Goal: Understand process/instructions: Learn how to perform a task or action

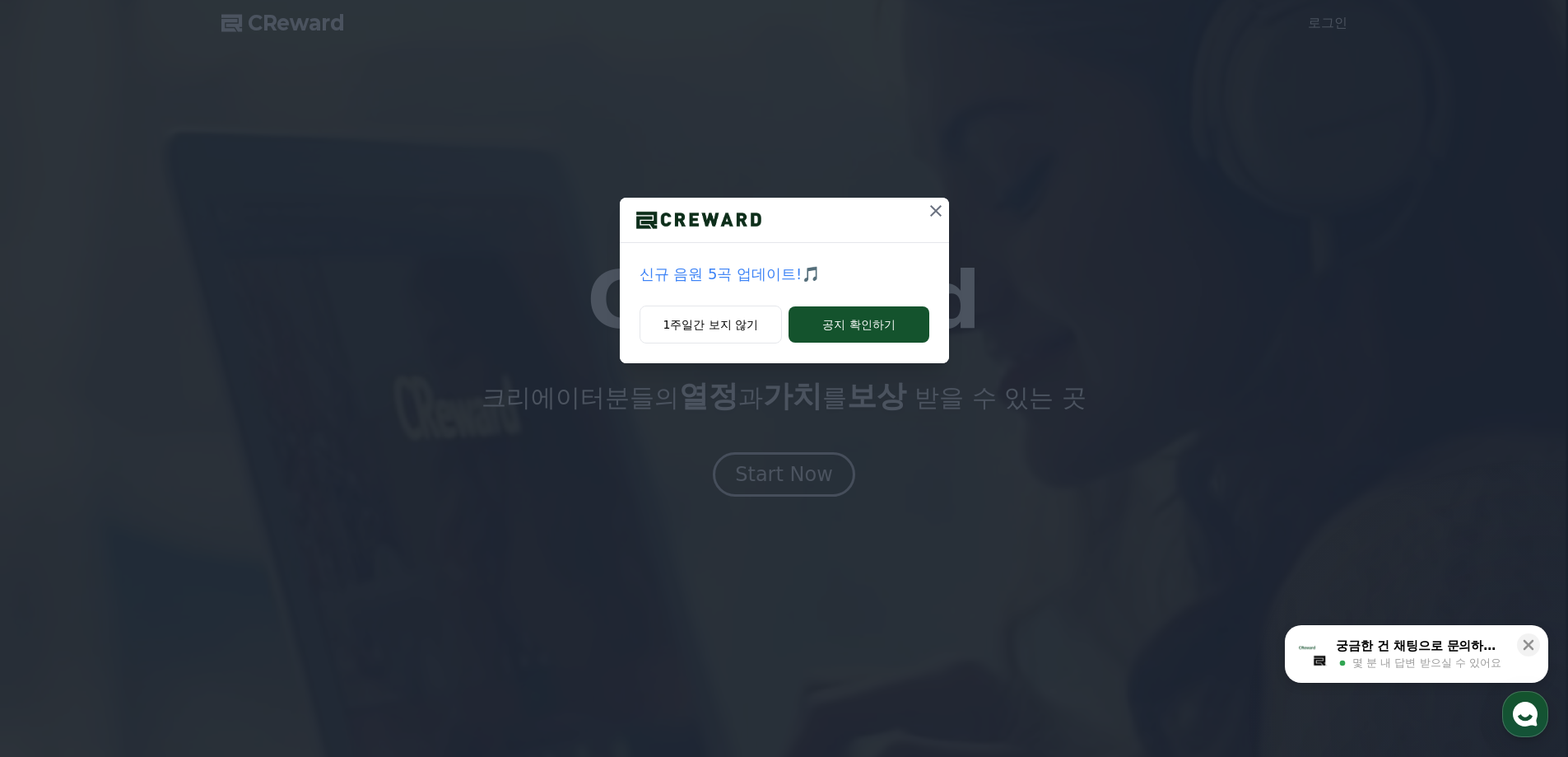
click at [934, 207] on icon at bounding box center [935, 210] width 19 height 19
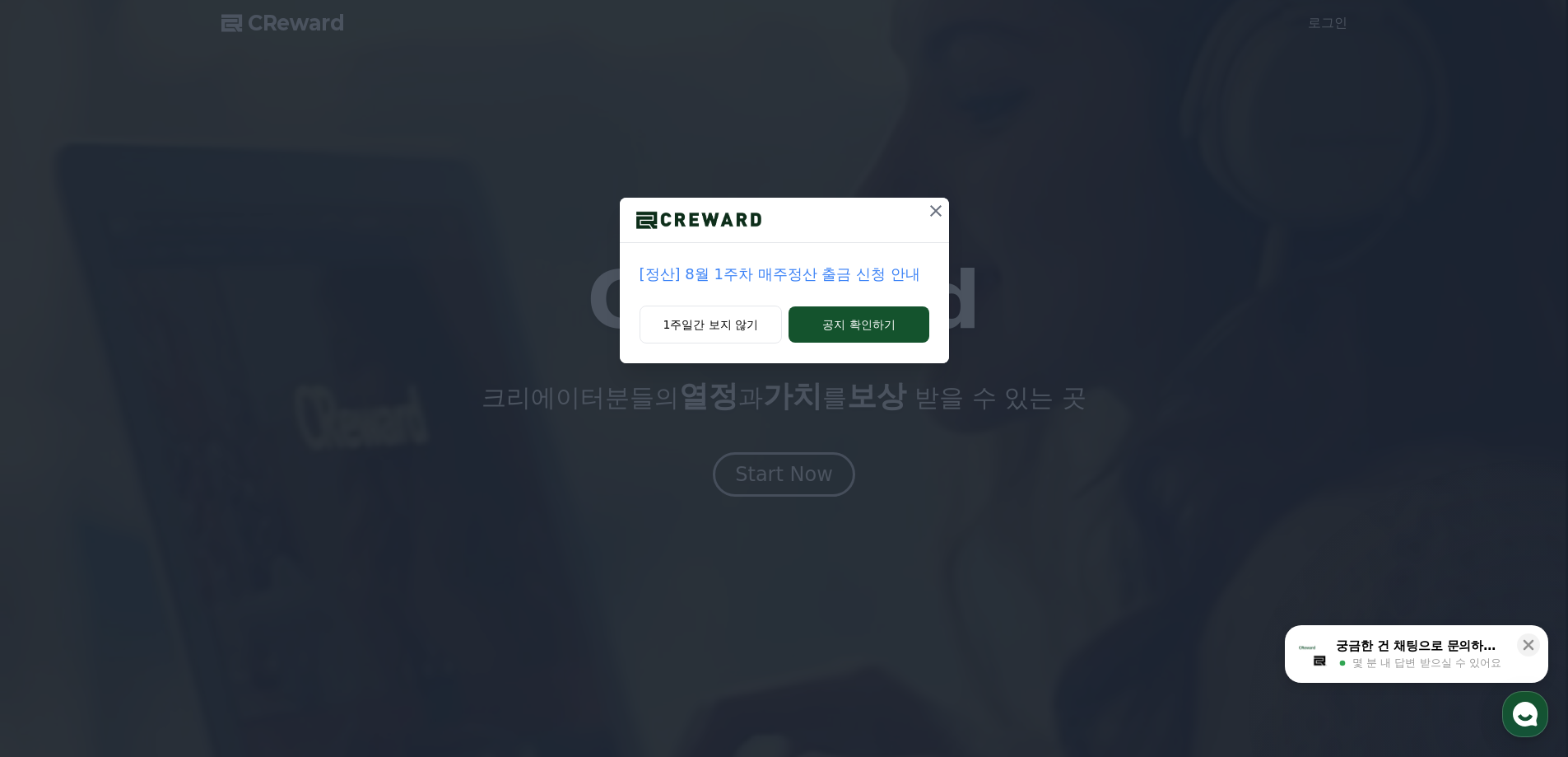
click at [939, 207] on icon at bounding box center [935, 210] width 19 height 19
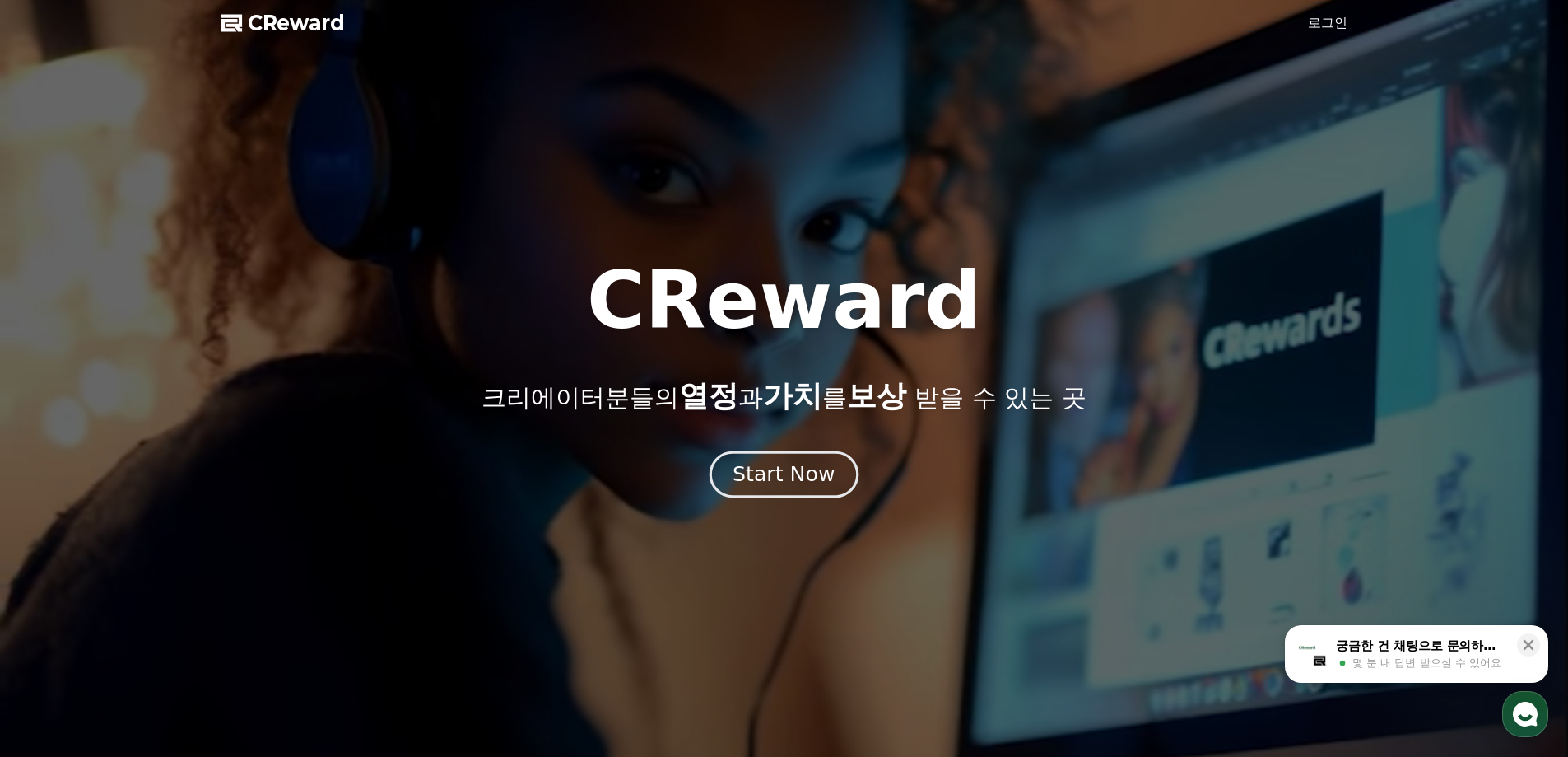
click at [735, 471] on button "Start Now" at bounding box center [784, 473] width 149 height 47
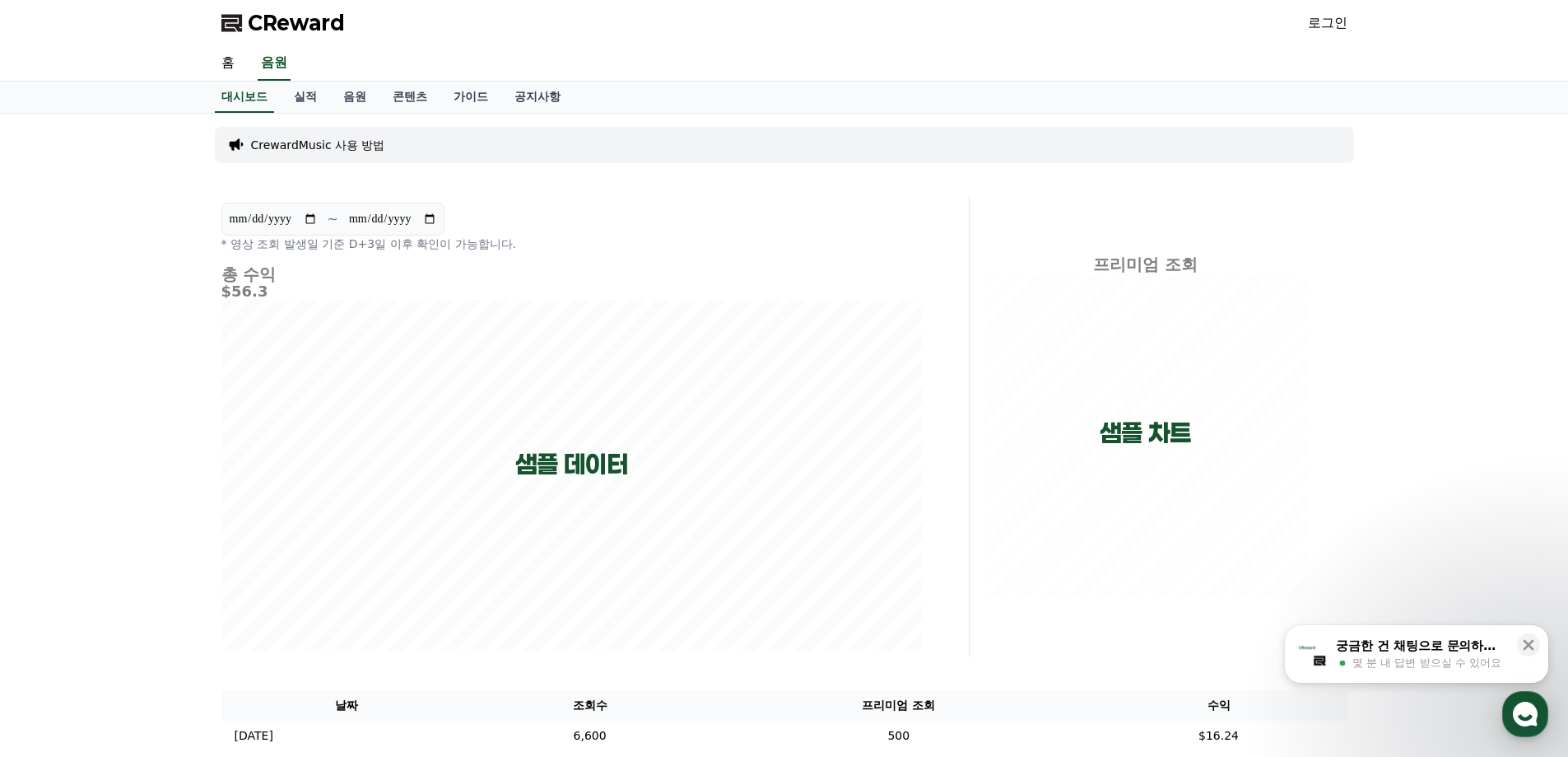
scroll to position [165, 0]
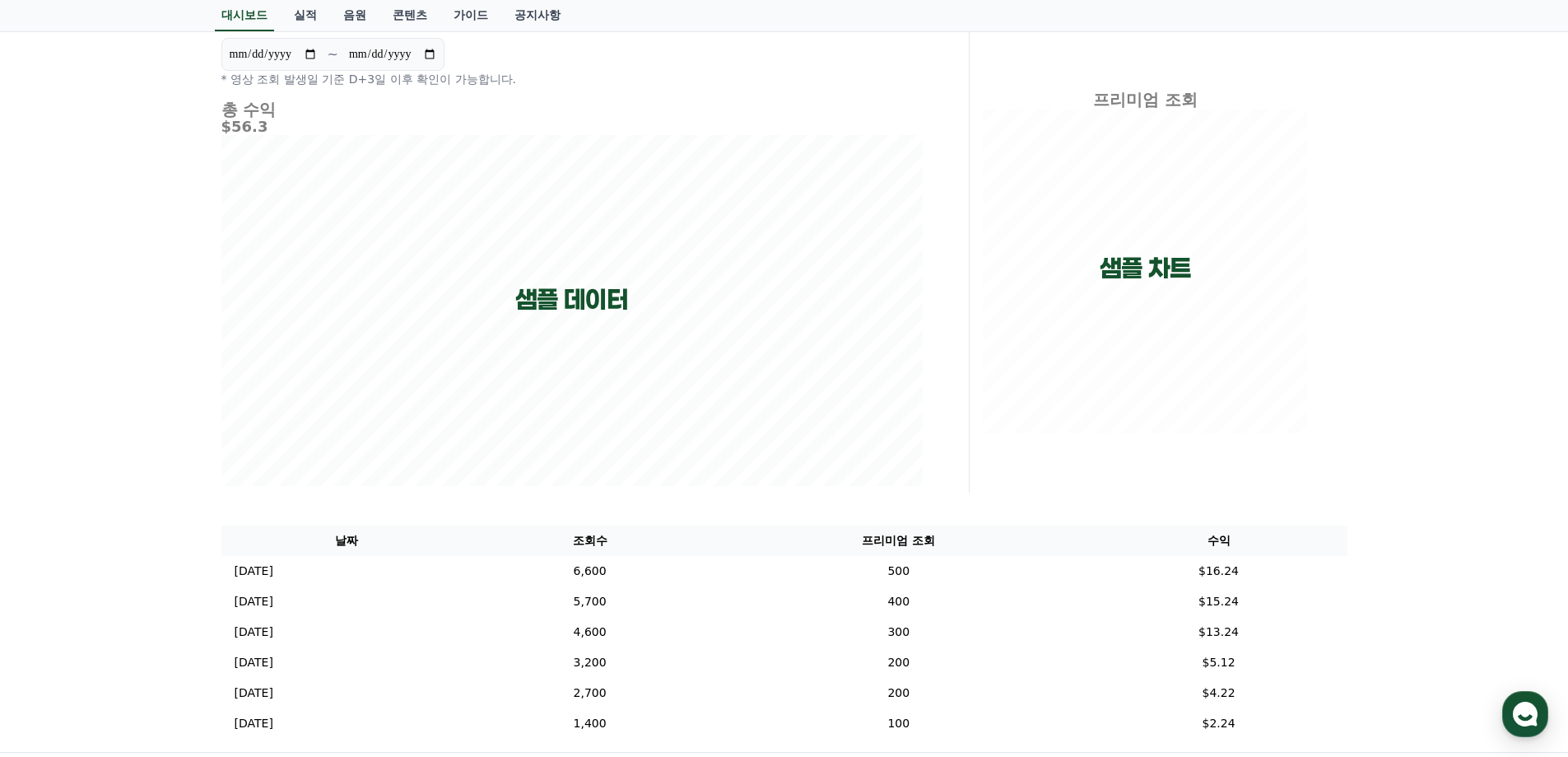
click at [1077, 507] on div "**********" at bounding box center [784, 350] width 1152 height 803
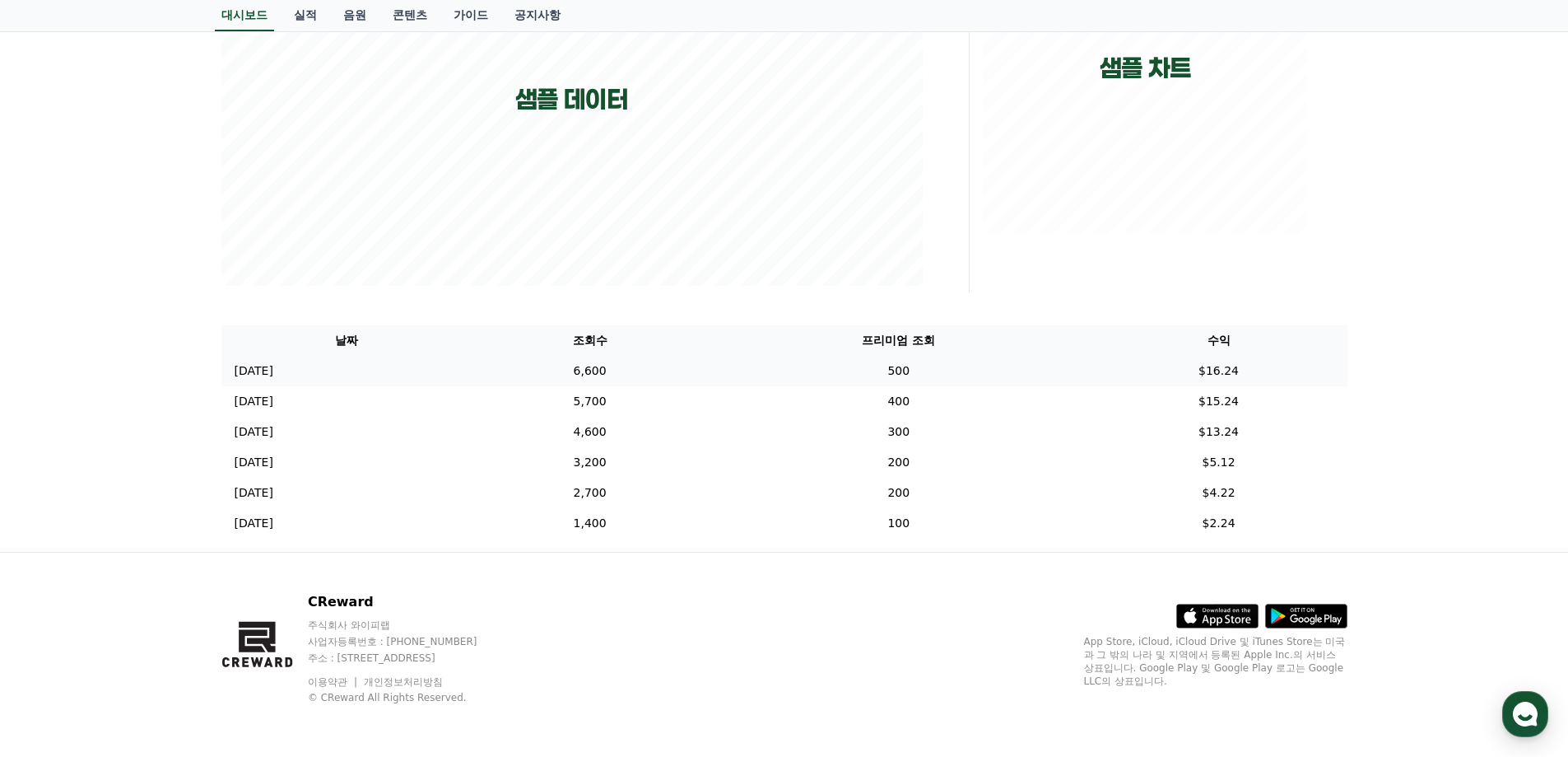
scroll to position [0, 0]
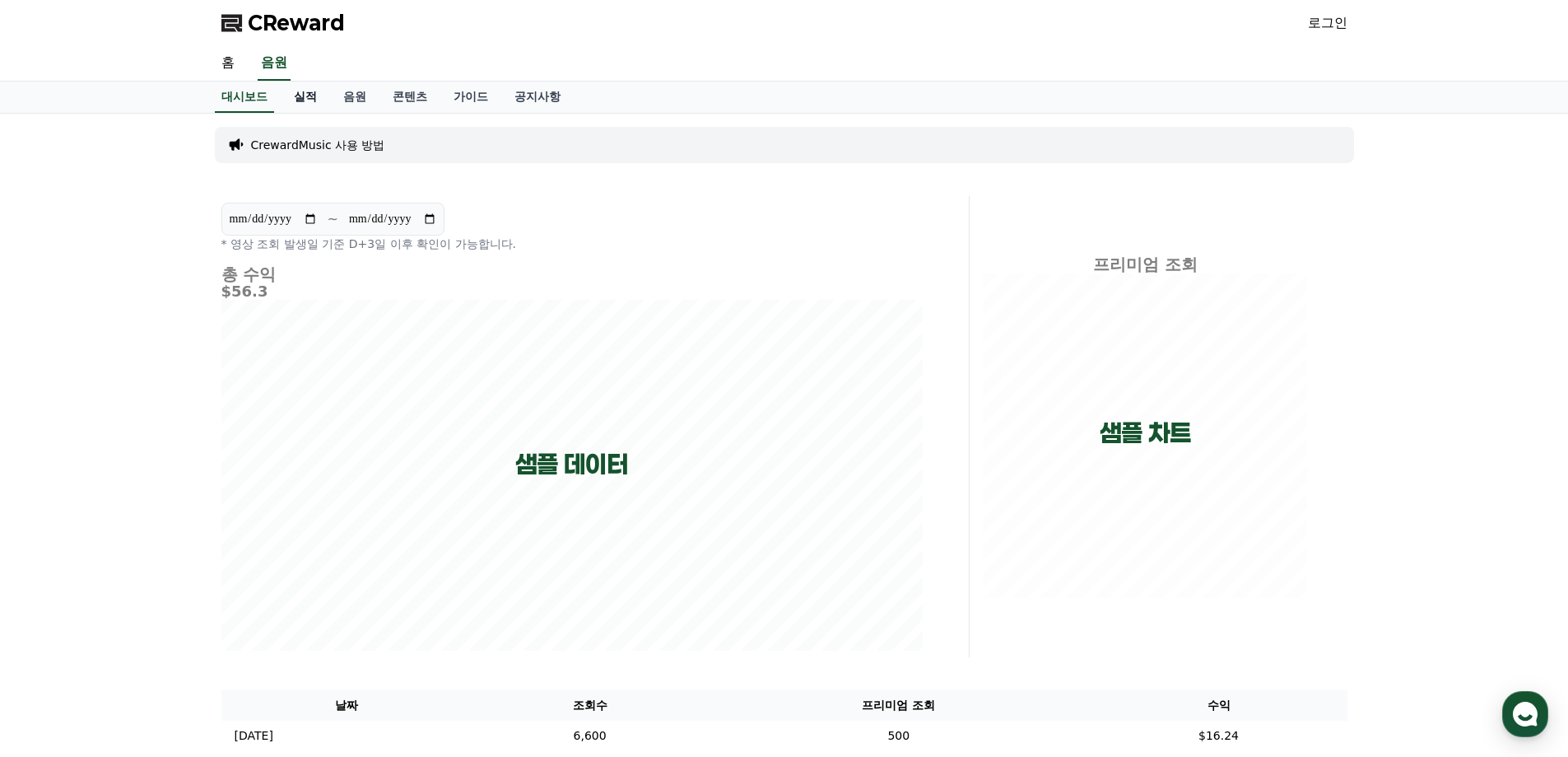
click at [314, 87] on link "실적" at bounding box center [305, 97] width 49 height 31
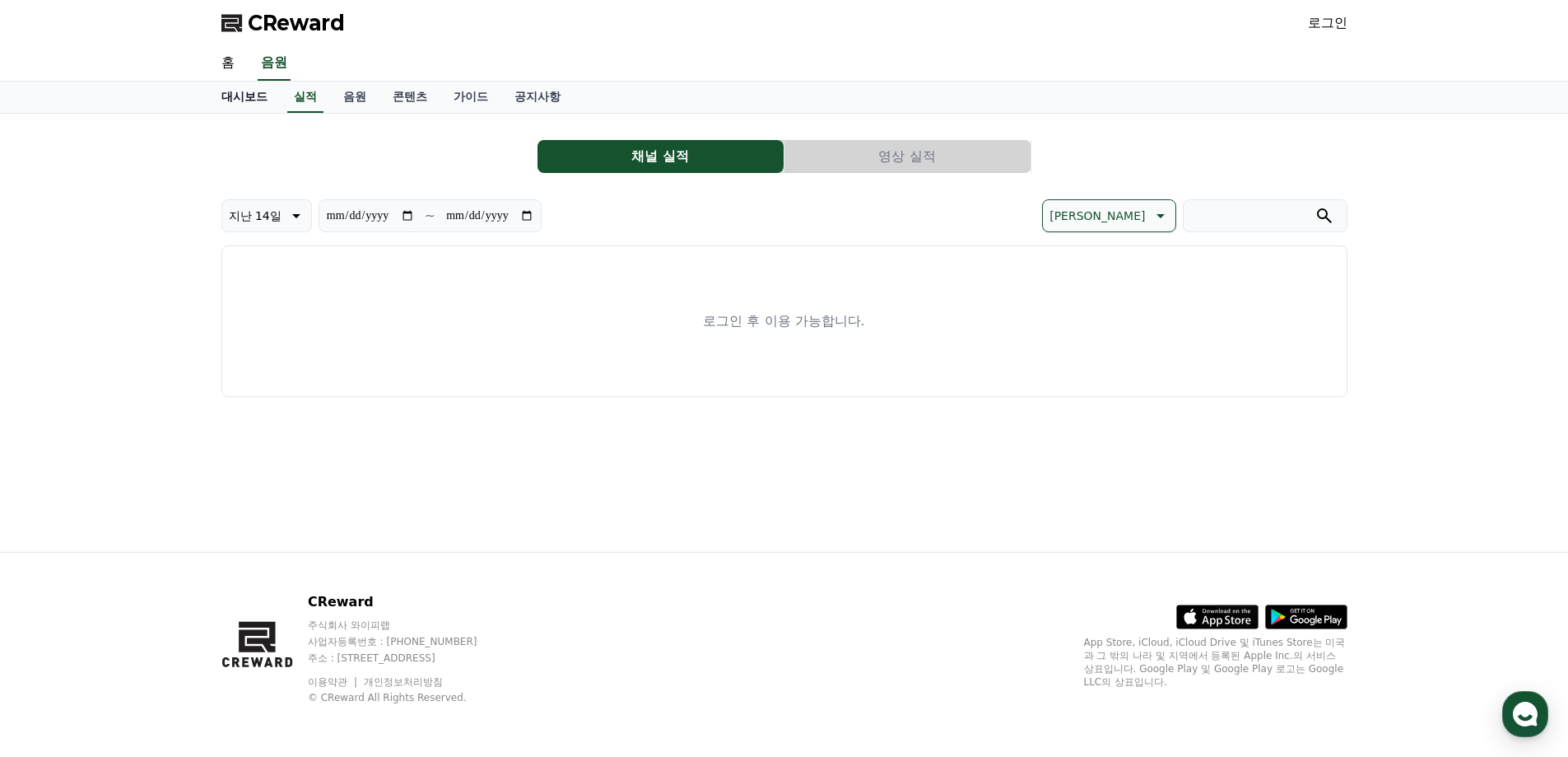
click at [244, 104] on link "대시보드" at bounding box center [244, 97] width 72 height 31
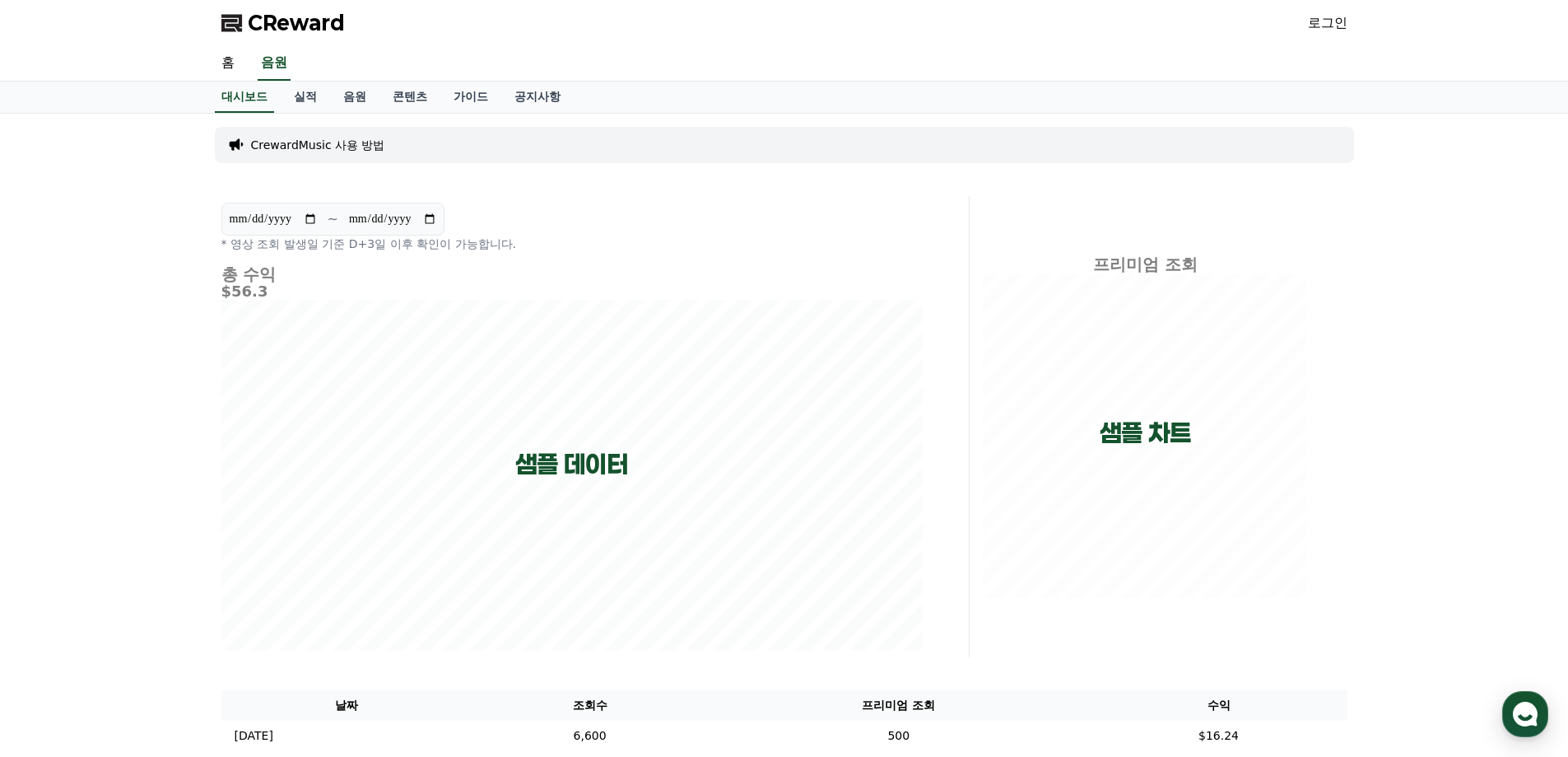
click at [351, 147] on p "CrewardMusic 사용 방법" at bounding box center [318, 145] width 134 height 17
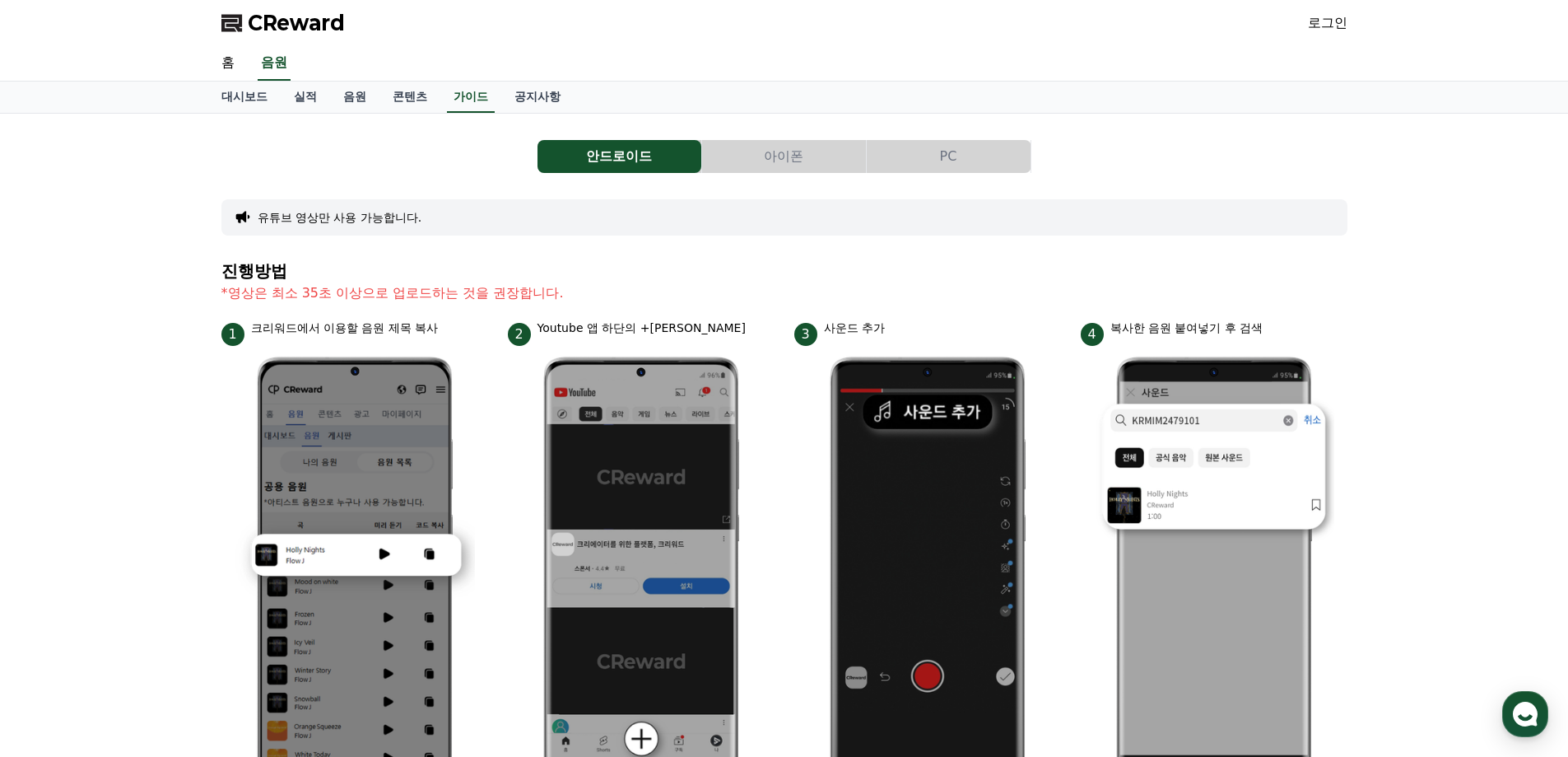
click at [237, 15] on polygon at bounding box center [232, 23] width 20 height 18
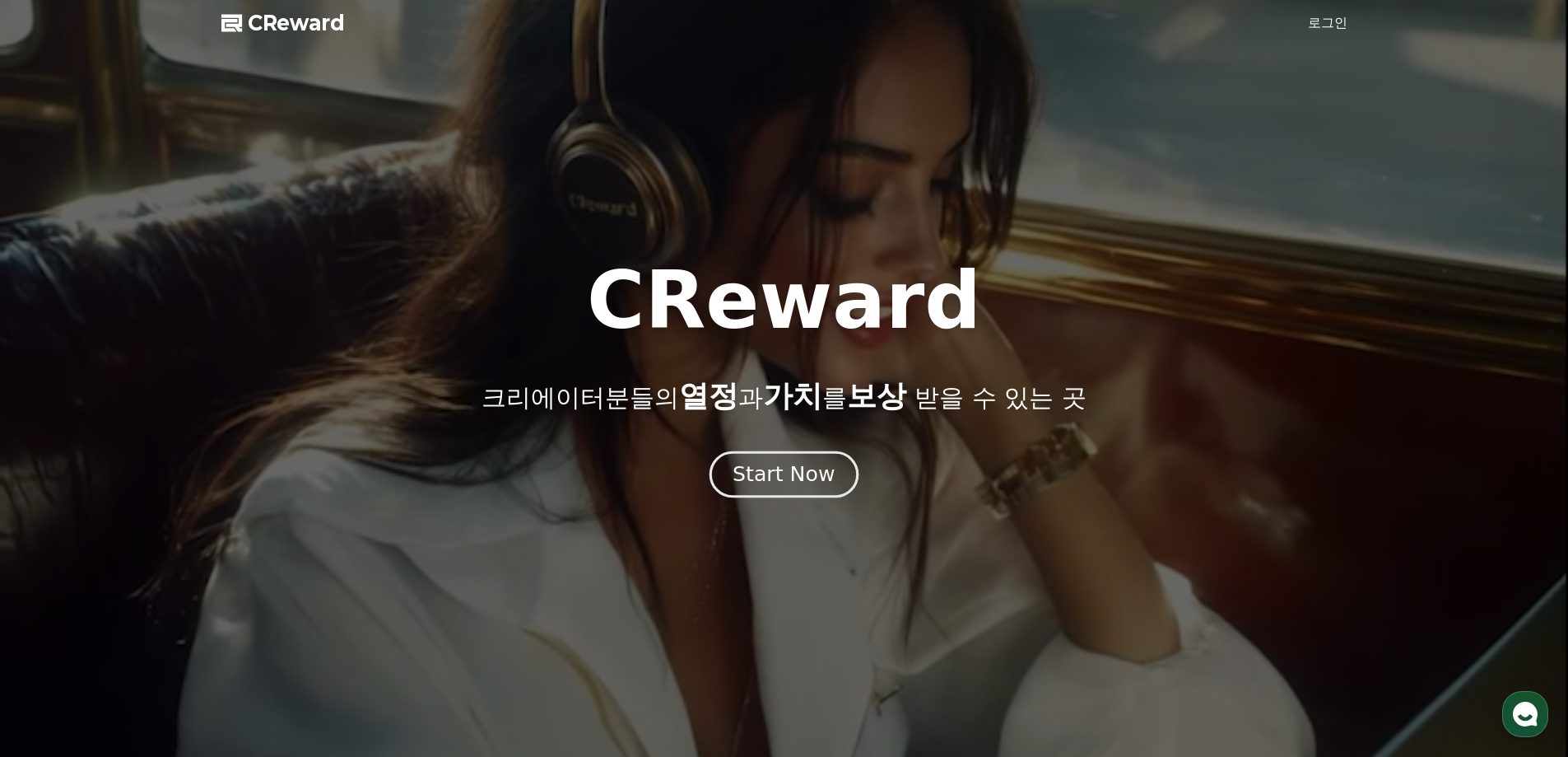
click at [760, 477] on div "Start Now" at bounding box center [784, 474] width 102 height 28
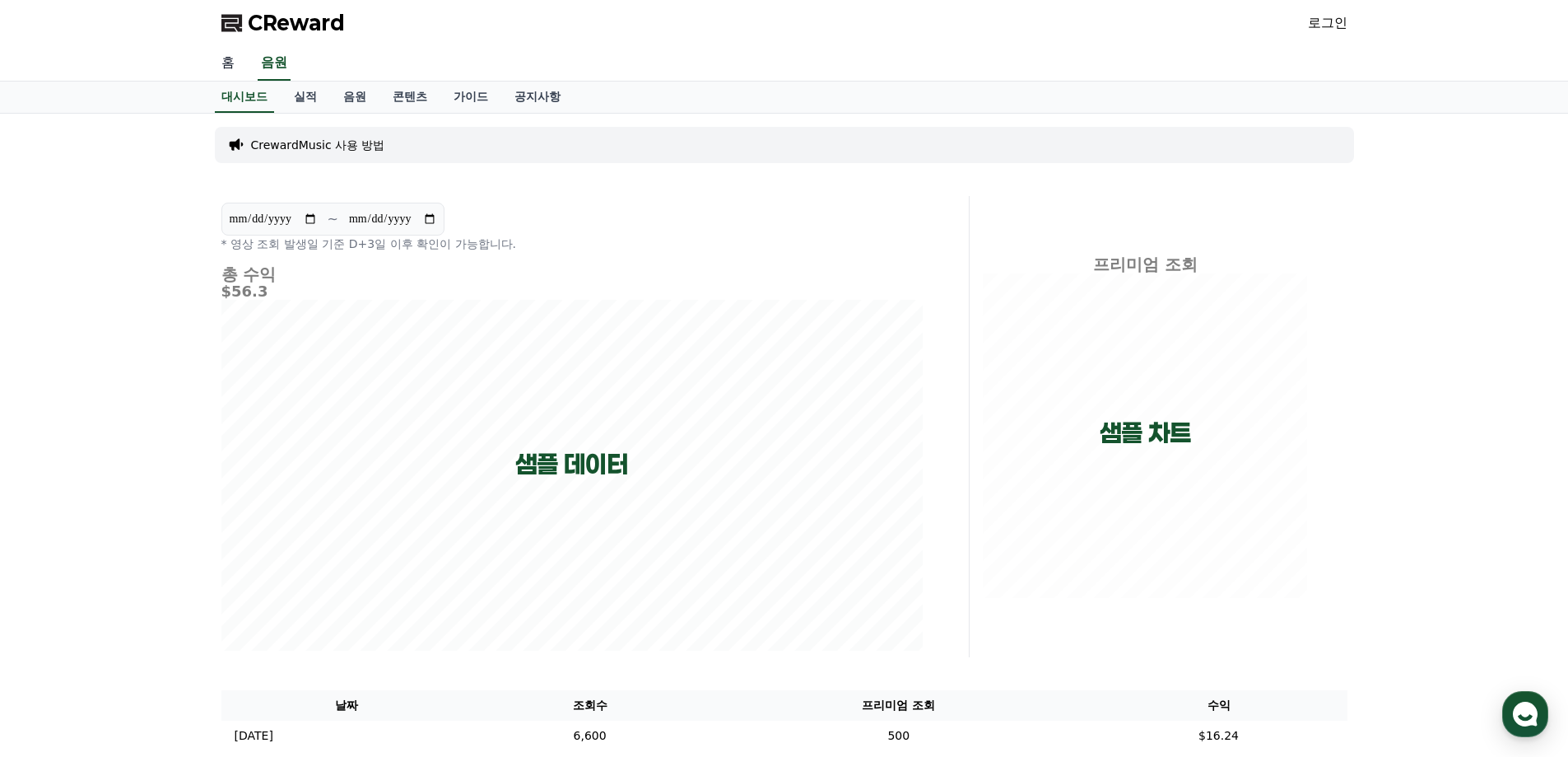
click at [229, 64] on link "홈" at bounding box center [227, 63] width 40 height 34
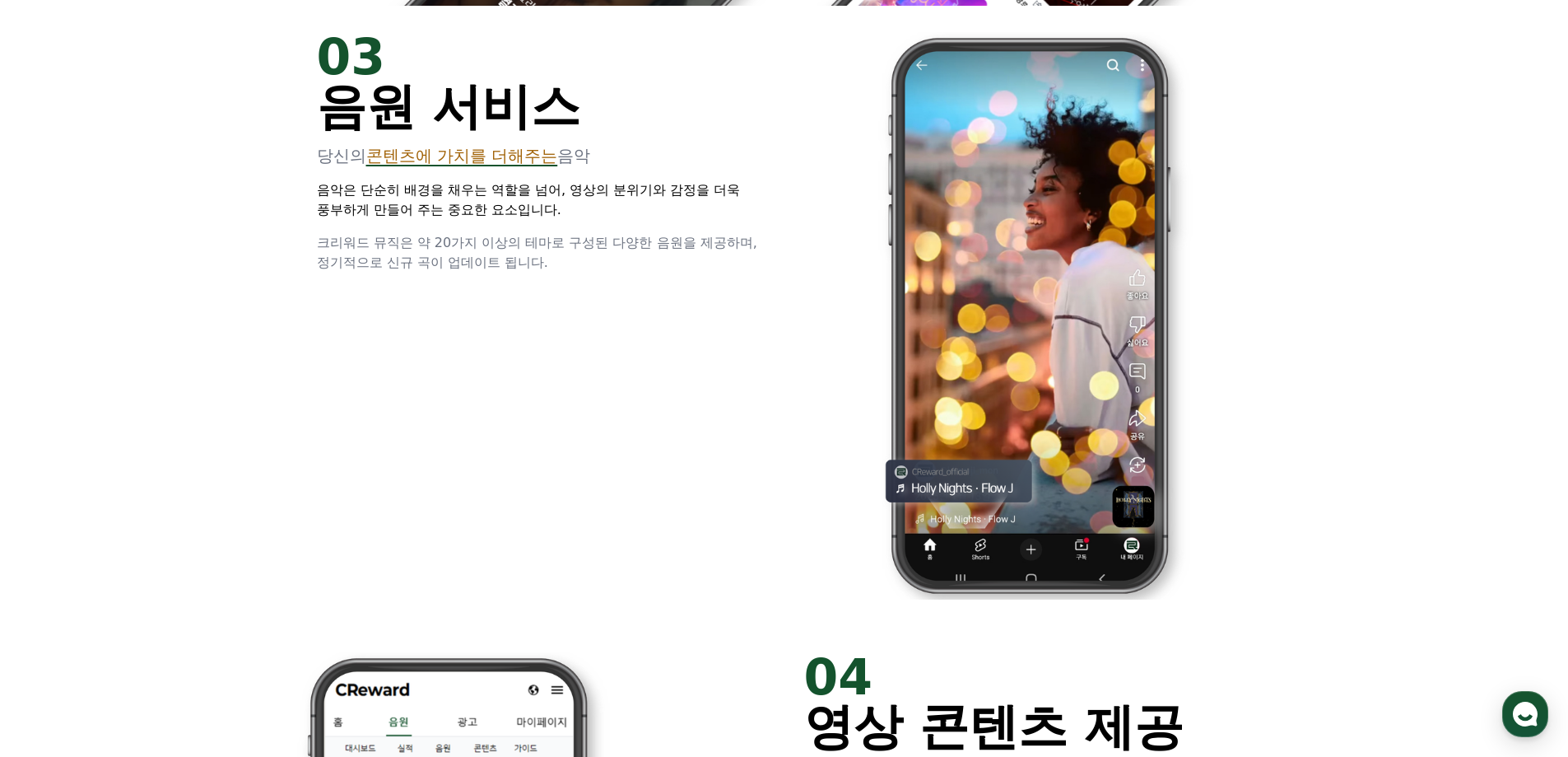
scroll to position [2238, 0]
